Goal: Task Accomplishment & Management: Manage account settings

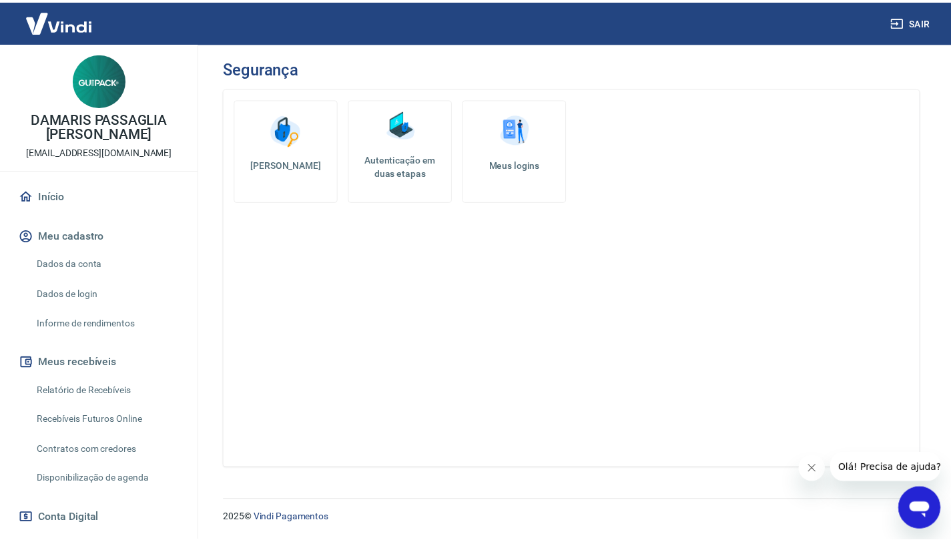
scroll to position [330, 0]
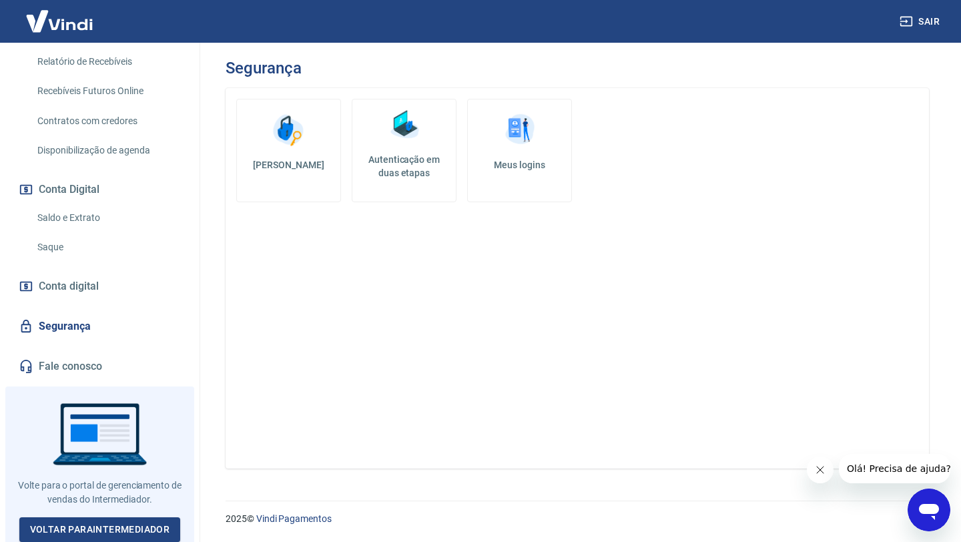
click at [75, 249] on link "Saque" at bounding box center [107, 246] width 151 height 27
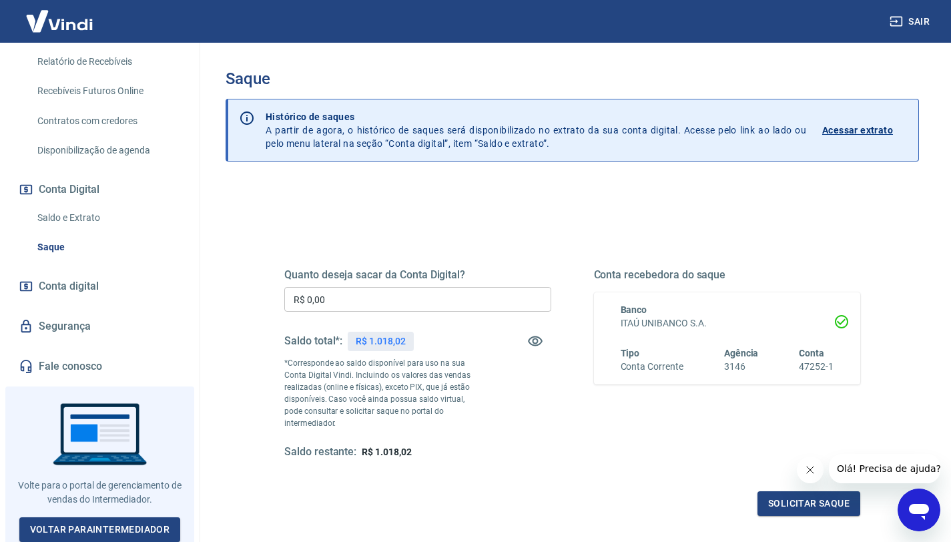
click at [380, 303] on input "R$ 0,00" at bounding box center [417, 299] width 267 height 25
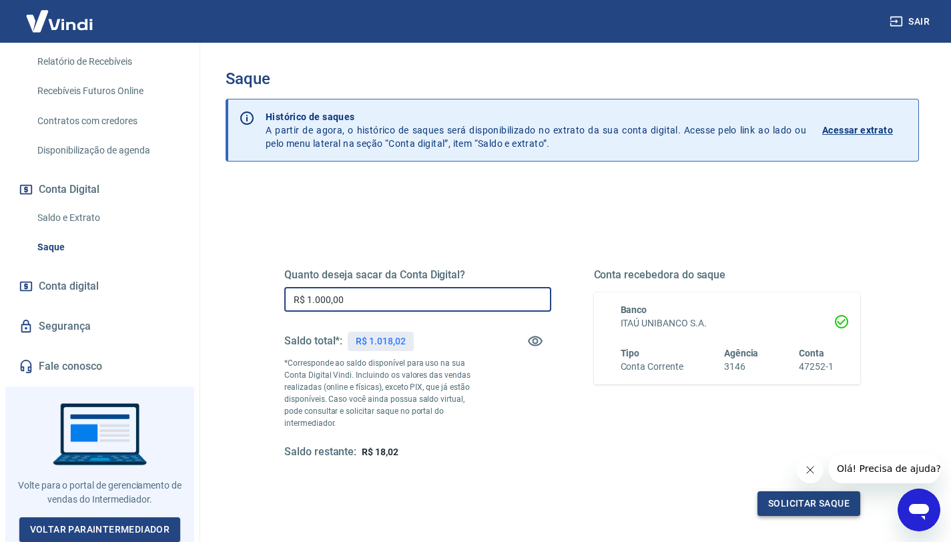
type input "R$ 1.000,00"
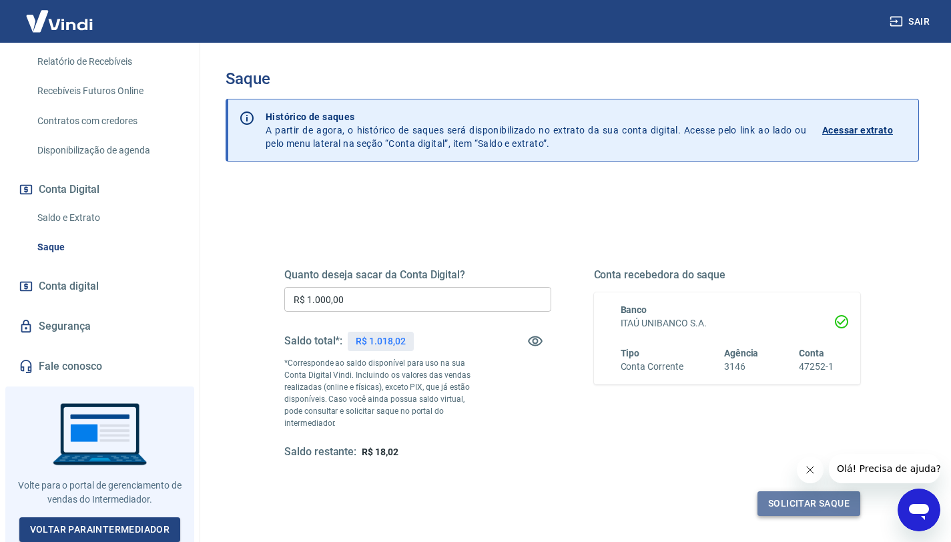
click at [796, 496] on button "Solicitar saque" at bounding box center [808, 503] width 103 height 25
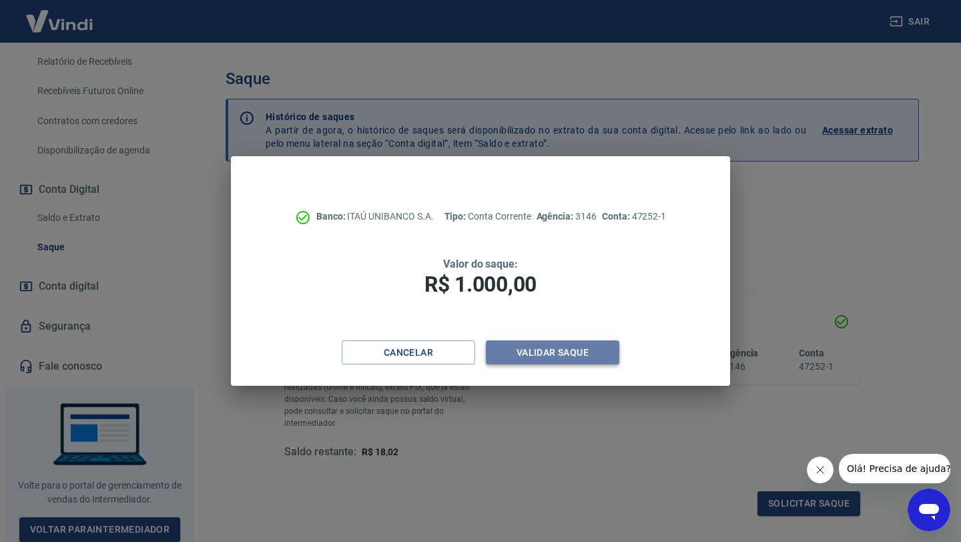
click at [564, 356] on button "Validar saque" at bounding box center [552, 352] width 133 height 25
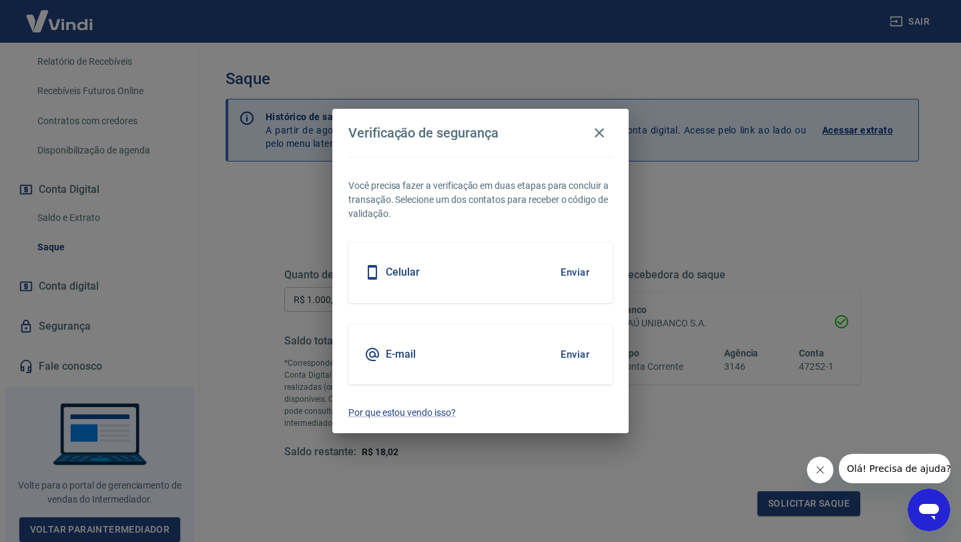
click at [562, 273] on button "Enviar" at bounding box center [574, 272] width 43 height 28
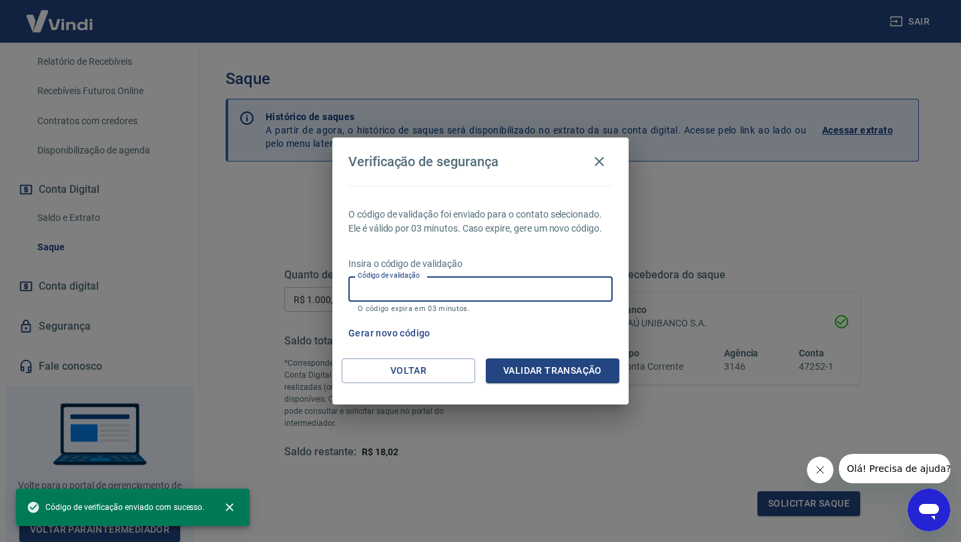
click at [464, 292] on input "Código de validação" at bounding box center [480, 288] width 264 height 25
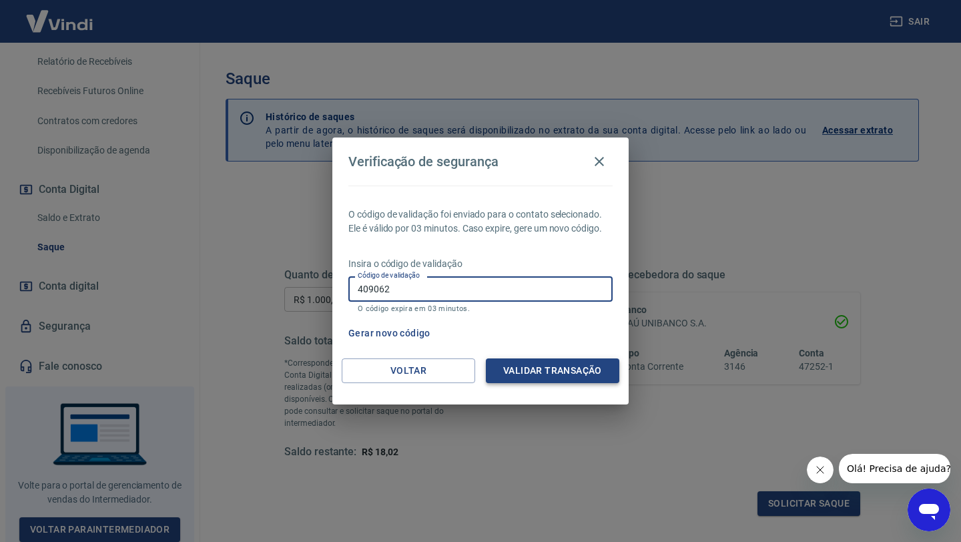
type input "409062"
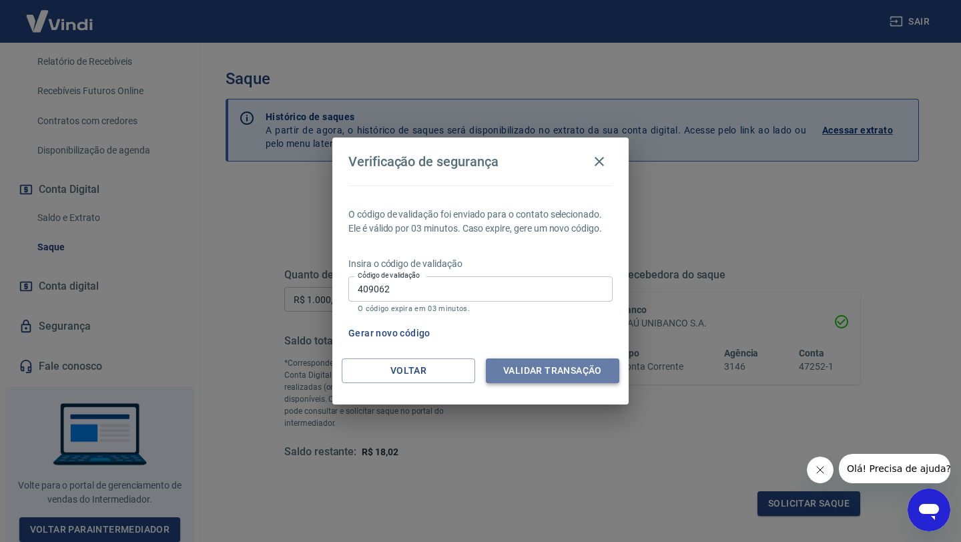
click at [514, 377] on button "Validar transação" at bounding box center [552, 370] width 133 height 25
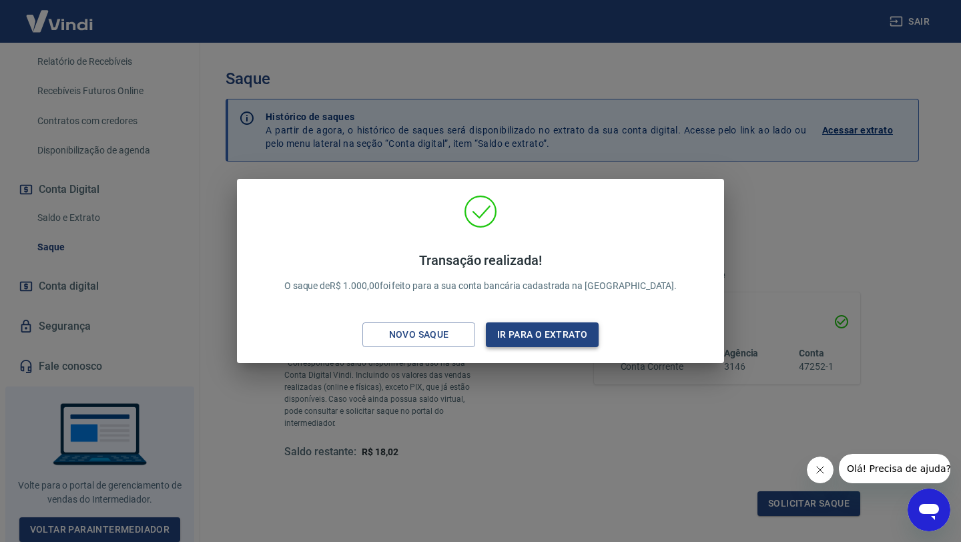
click at [528, 338] on button "Ir para o extrato" at bounding box center [542, 334] width 113 height 25
